Goal: Share content

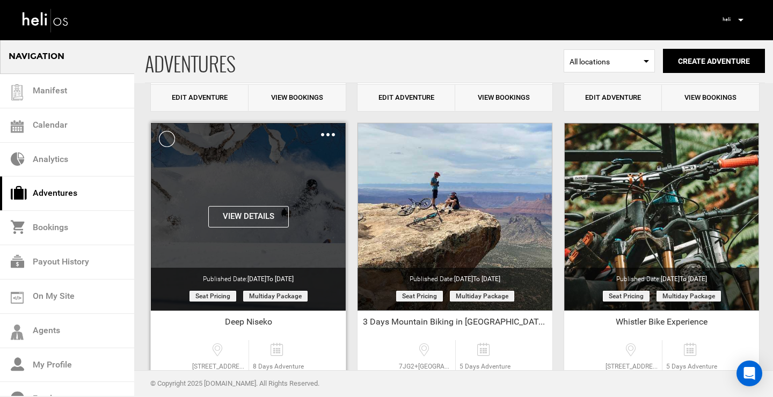
scroll to position [1674, 0]
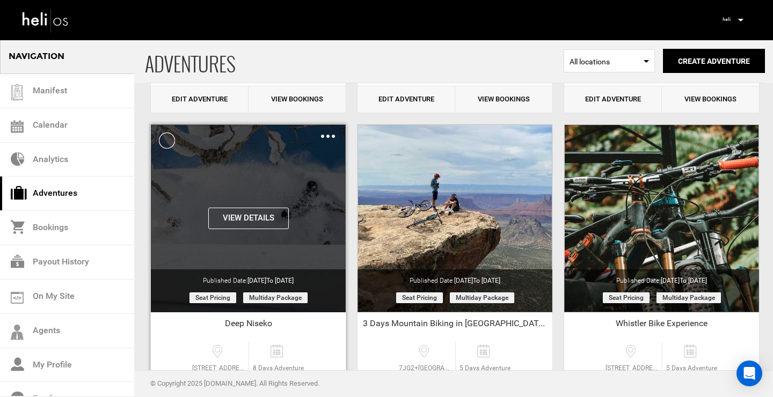
click at [324, 136] on img at bounding box center [328, 136] width 14 height 3
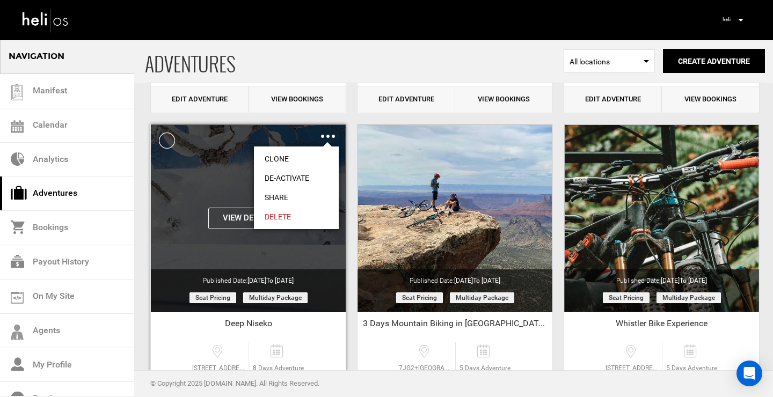
click at [295, 190] on link "Share" at bounding box center [296, 197] width 85 height 19
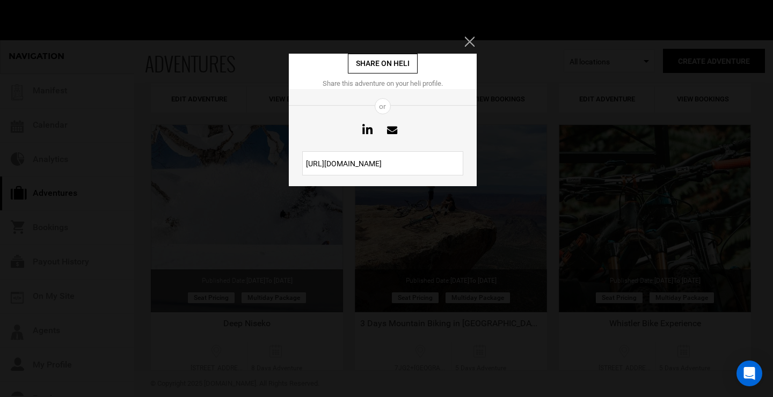
click at [368, 158] on input "[URL][DOMAIN_NAME]" at bounding box center [382, 163] width 161 height 24
click at [165, 81] on div "Share on heli Share this adventure on your heli profile. or [URL][DOMAIN_NAME]" at bounding box center [386, 198] width 773 height 397
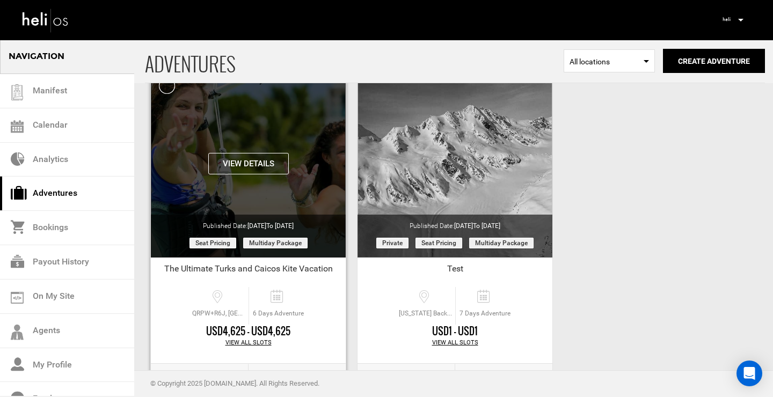
scroll to position [2001, 0]
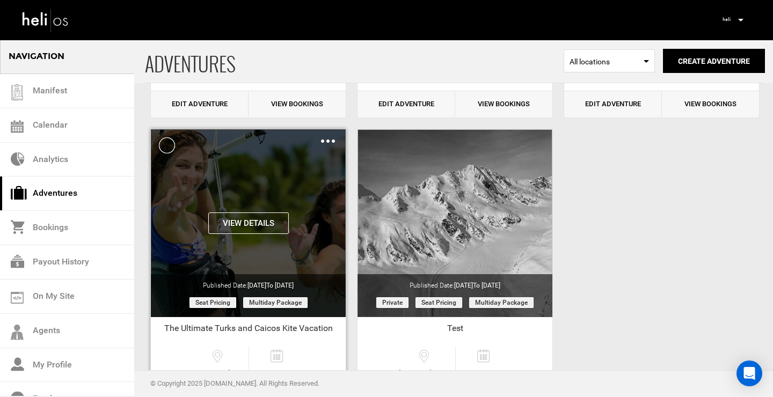
click at [325, 139] on div "Clone De-Activate Share Delete" at bounding box center [328, 141] width 14 height 12
click at [330, 142] on img at bounding box center [328, 141] width 14 height 3
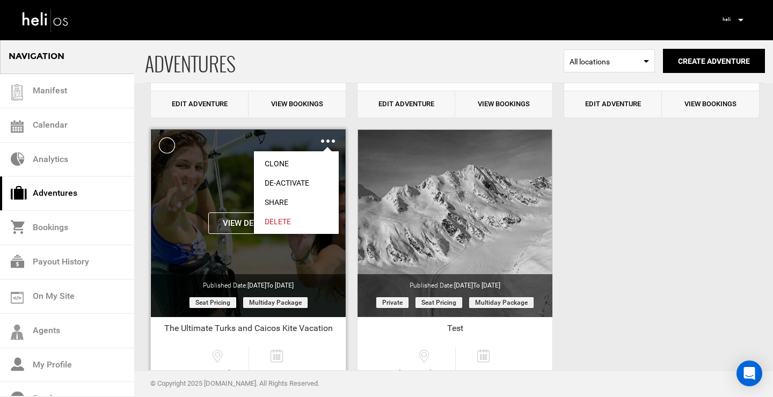
click at [288, 195] on link "Share" at bounding box center [296, 202] width 85 height 19
type input "[URL][DOMAIN_NAME]"
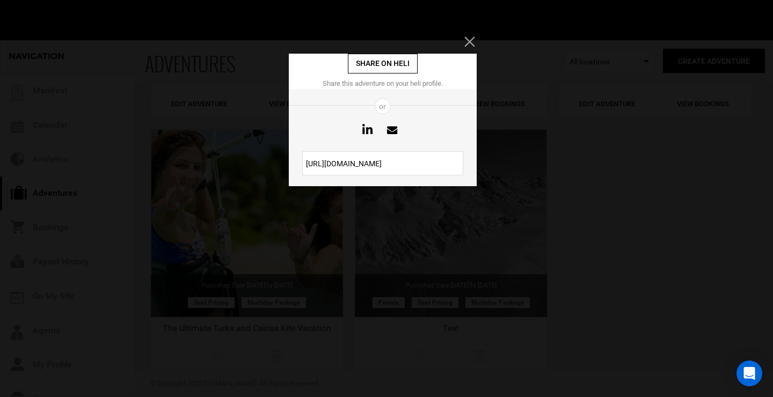
click at [369, 163] on input "[URL][DOMAIN_NAME]" at bounding box center [382, 163] width 161 height 24
click at [368, 163] on input "[URL][DOMAIN_NAME]" at bounding box center [382, 163] width 161 height 24
